Goal: Task Accomplishment & Management: Manage account settings

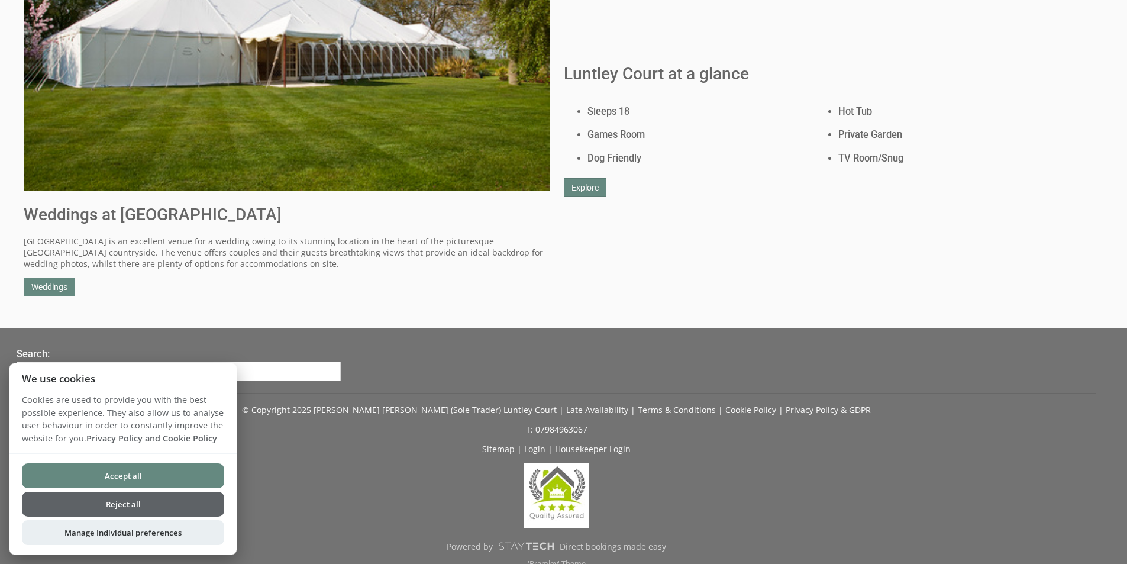
scroll to position [1007, 0]
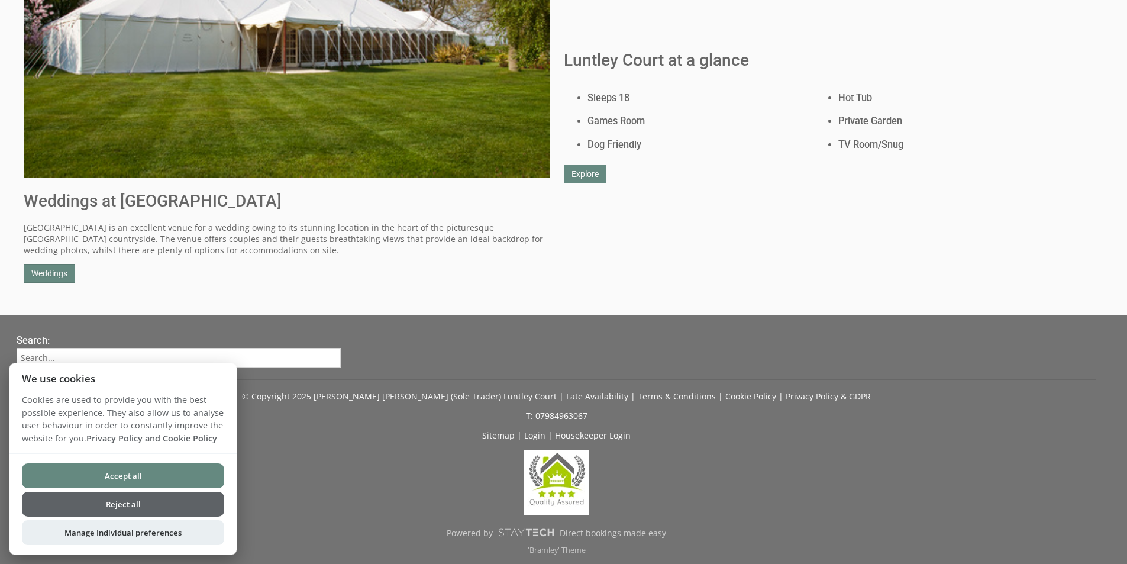
click at [109, 474] on button "Accept all" at bounding box center [123, 475] width 202 height 25
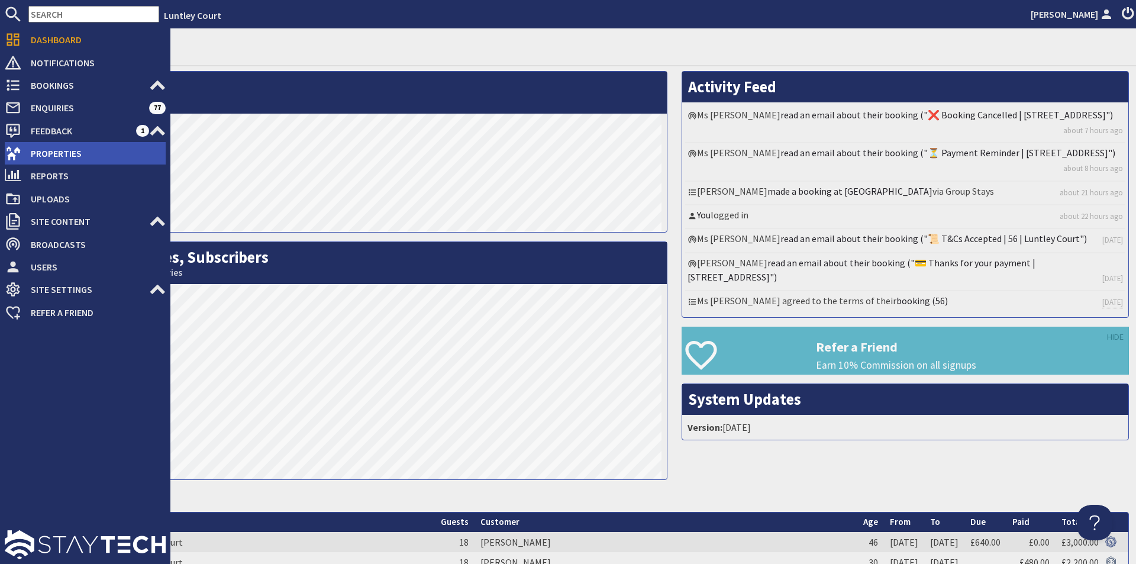
click at [54, 157] on span "Properties" at bounding box center [93, 153] width 144 height 19
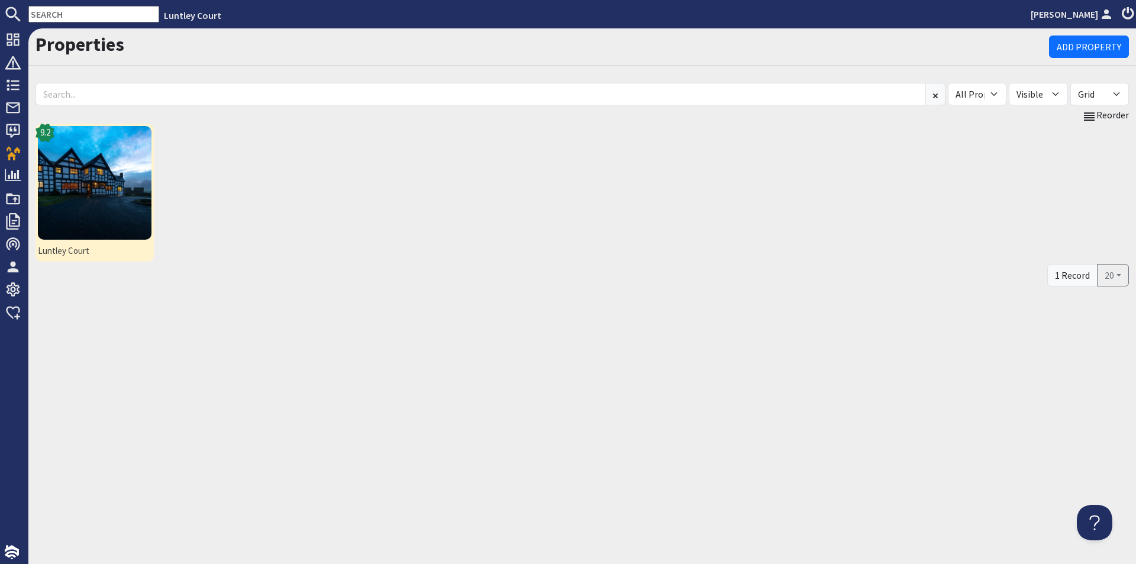
click at [97, 182] on img at bounding box center [95, 183] width 114 height 114
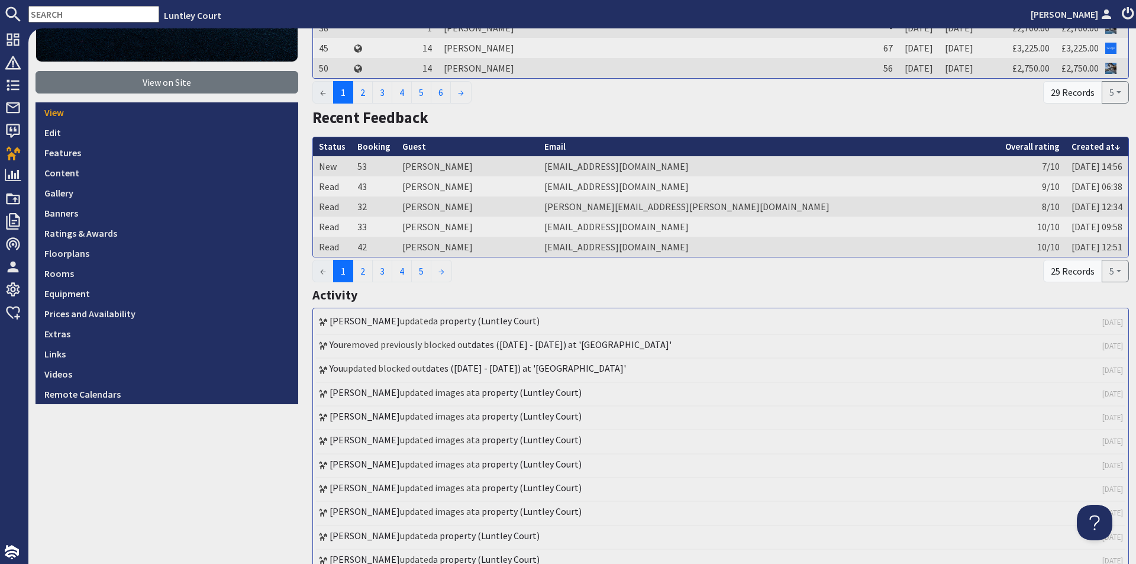
scroll to position [296, 0]
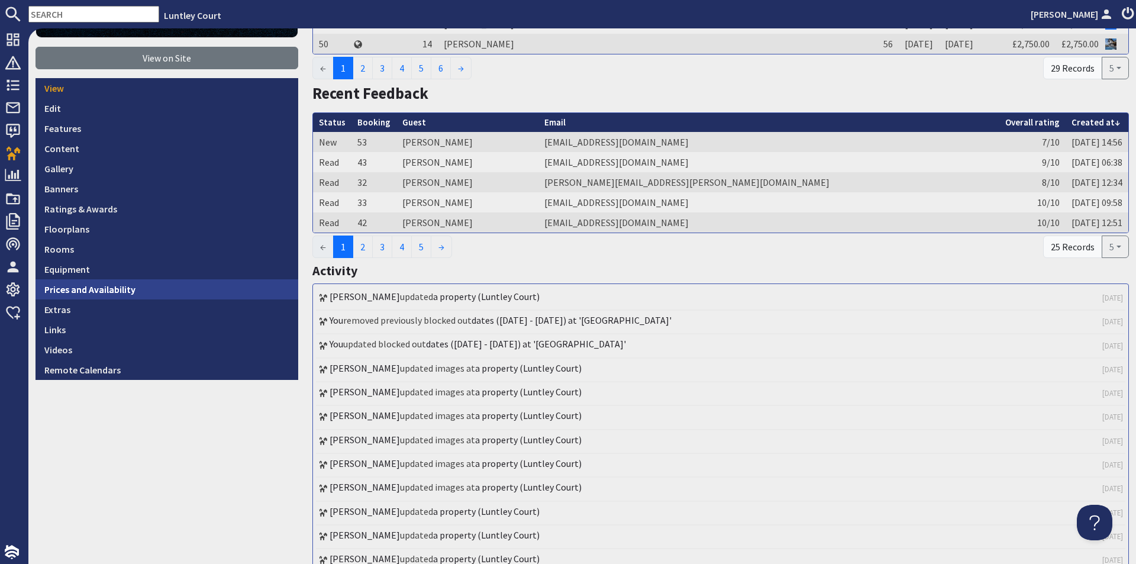
click at [85, 288] on link "Prices and Availability" at bounding box center [167, 289] width 263 height 20
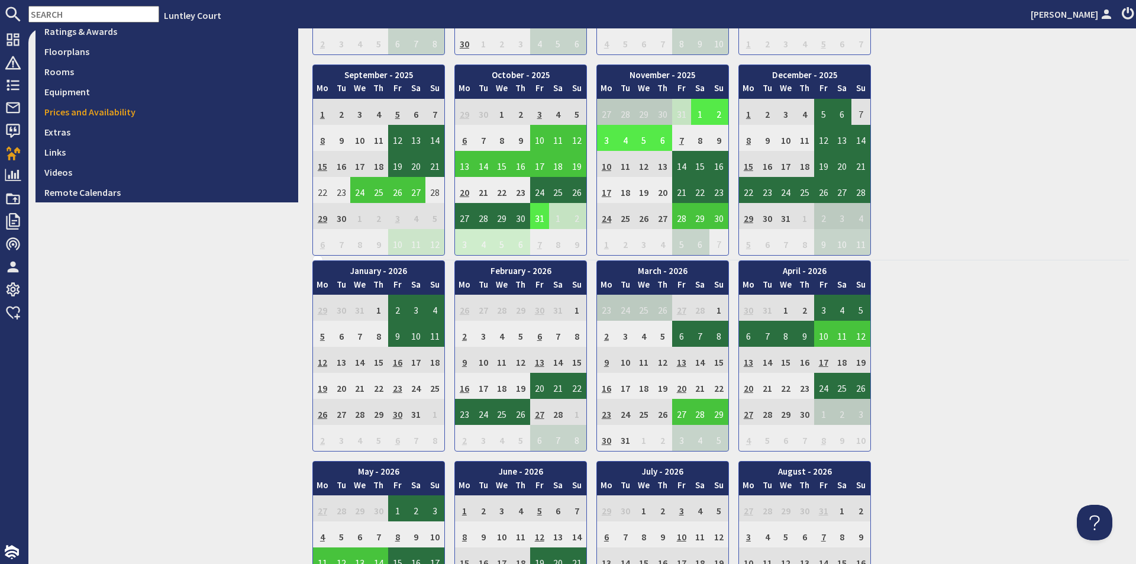
scroll to position [296, 0]
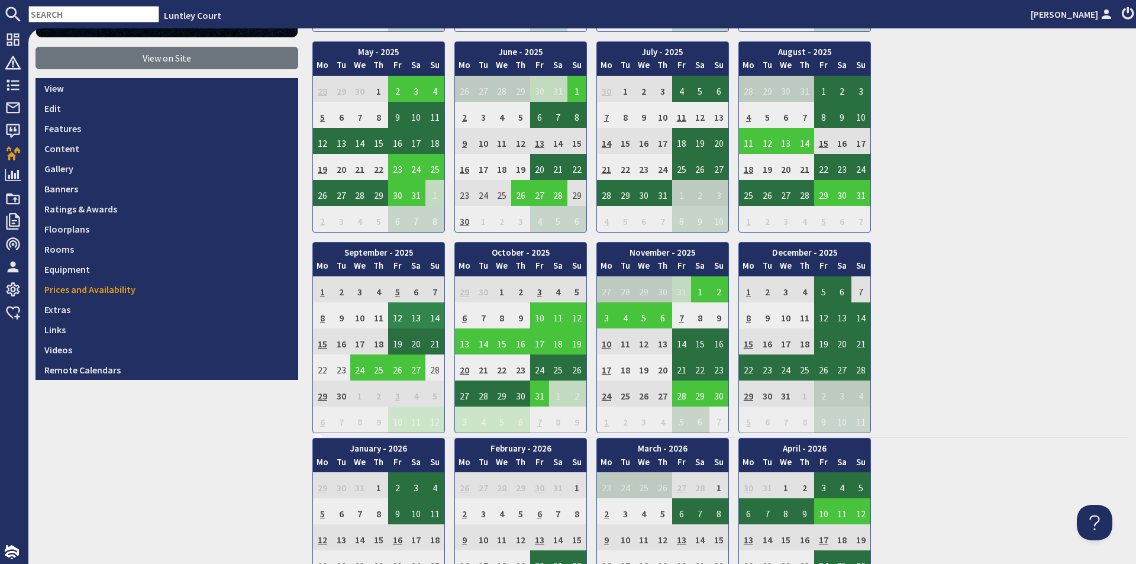
click at [396, 319] on td "12" at bounding box center [397, 315] width 19 height 26
click at [394, 370] on link "View booking" at bounding box center [391, 370] width 62 height 12
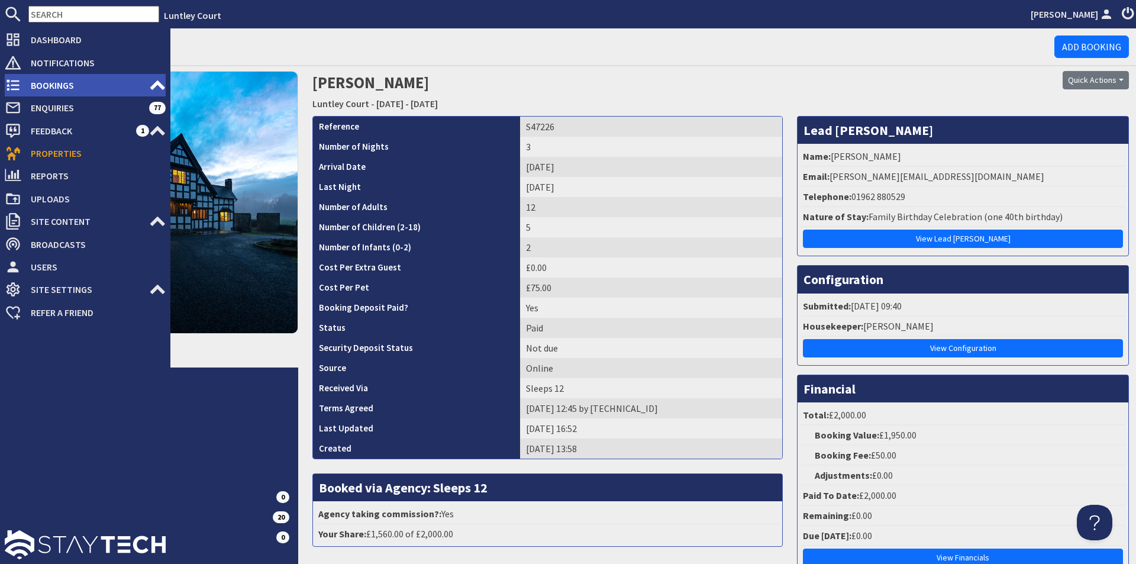
click at [40, 85] on span "Bookings" at bounding box center [85, 85] width 128 height 19
